Goal: Information Seeking & Learning: Learn about a topic

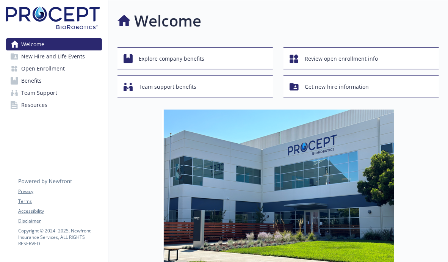
click at [44, 82] on link "Benefits" at bounding box center [54, 81] width 96 height 12
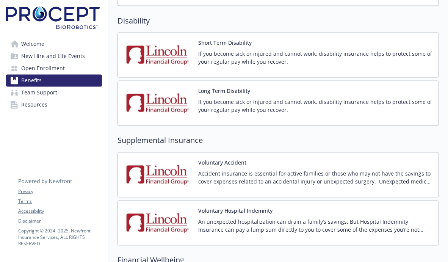
scroll to position [607, 0]
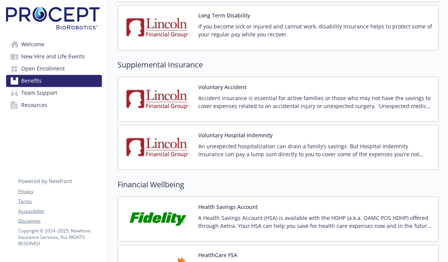
click at [220, 136] on button "Voluntary Hospital Indemnity" at bounding box center [235, 135] width 74 height 8
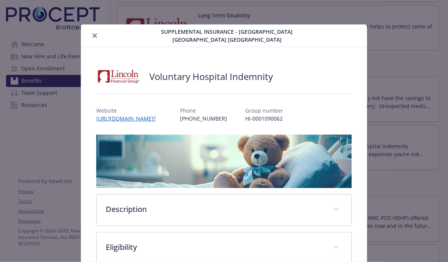
scroll to position [23, 0]
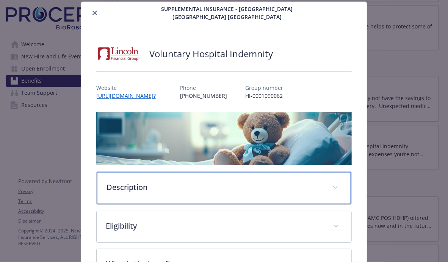
click at [162, 183] on p "Description" at bounding box center [215, 187] width 217 height 11
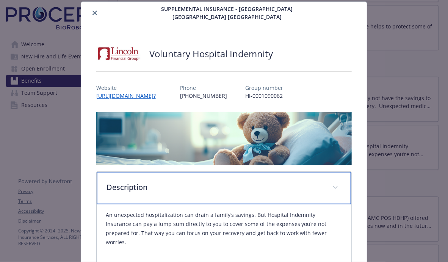
scroll to position [99, 0]
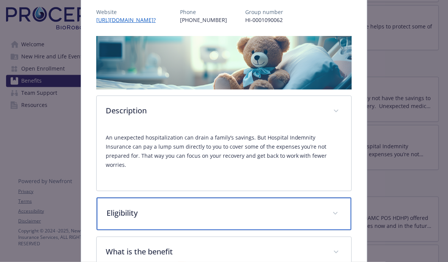
click at [175, 209] on div "Eligibility" at bounding box center [224, 214] width 255 height 33
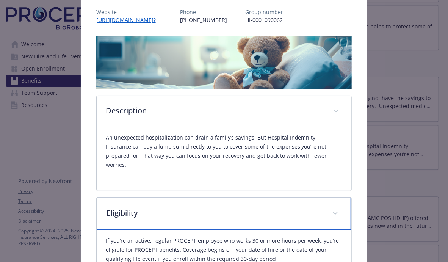
scroll to position [212, 0]
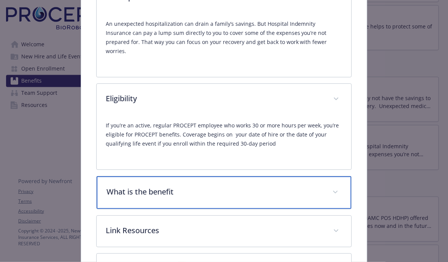
click at [176, 186] on p "What is the benefit" at bounding box center [215, 191] width 217 height 11
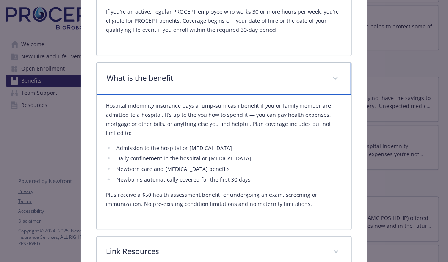
scroll to position [364, 0]
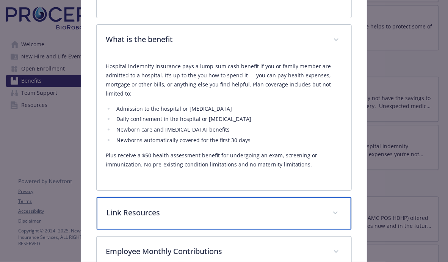
click at [177, 197] on div "Link Resources" at bounding box center [224, 213] width 255 height 33
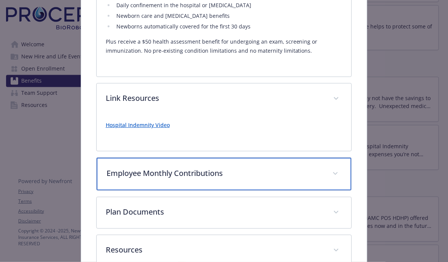
click at [180, 171] on div "Employee Monthly Contributions" at bounding box center [224, 174] width 255 height 33
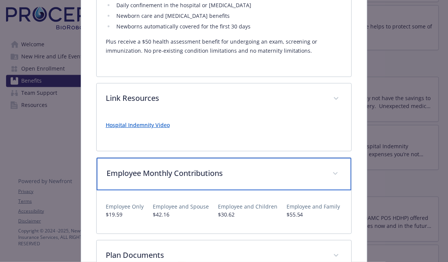
scroll to position [554, 0]
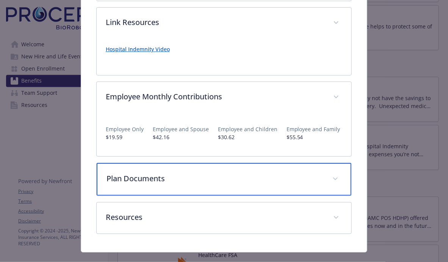
click at [180, 173] on p "Plan Documents" at bounding box center [215, 178] width 217 height 11
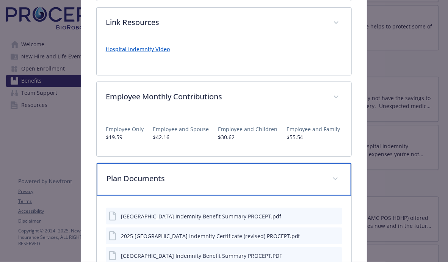
scroll to position [640, 0]
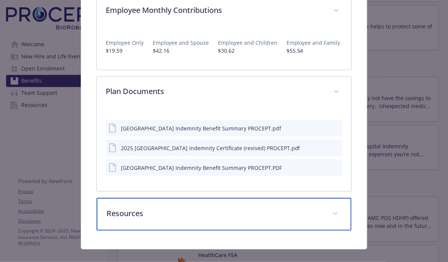
click at [172, 208] on p "Resources" at bounding box center [215, 213] width 217 height 11
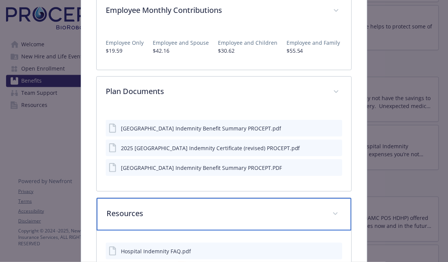
scroll to position [743, 0]
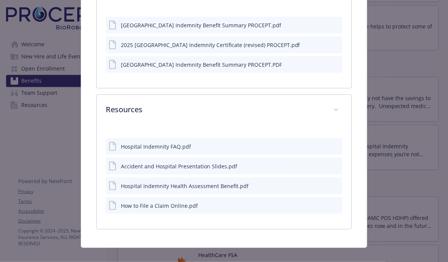
click at [332, 202] on icon "preview file" at bounding box center [335, 204] width 7 height 5
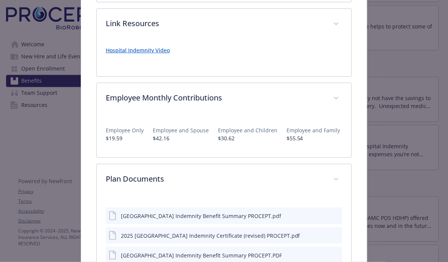
scroll to position [628, 0]
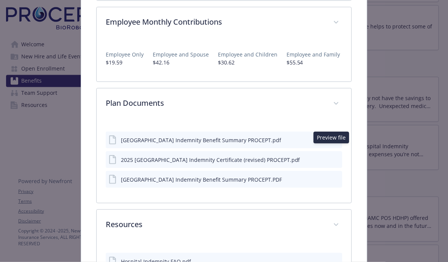
click at [332, 157] on icon "preview file" at bounding box center [335, 159] width 7 height 5
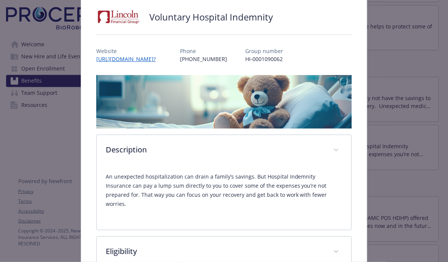
scroll to position [22, 0]
